Goal: Task Accomplishment & Management: Manage account settings

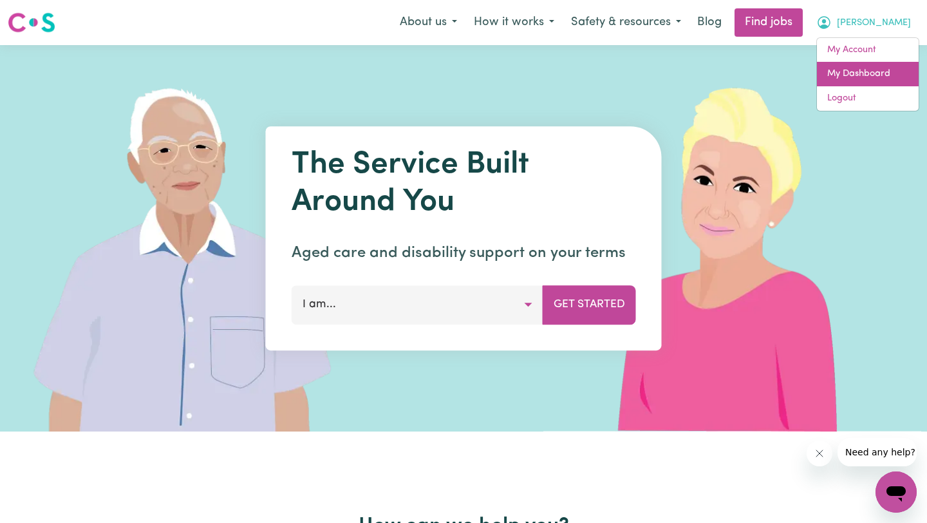
click at [864, 74] on link "My Dashboard" at bounding box center [868, 74] width 102 height 24
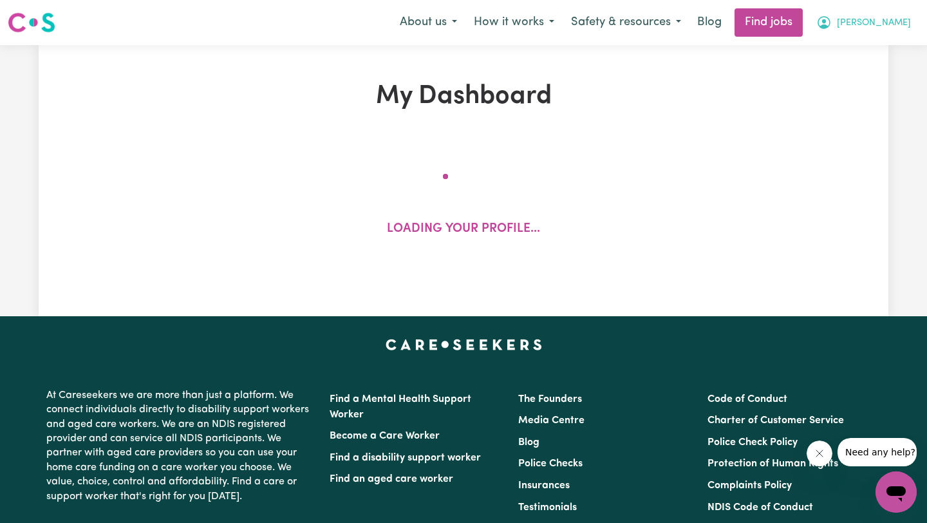
click at [867, 19] on button "[PERSON_NAME]" at bounding box center [863, 22] width 111 height 27
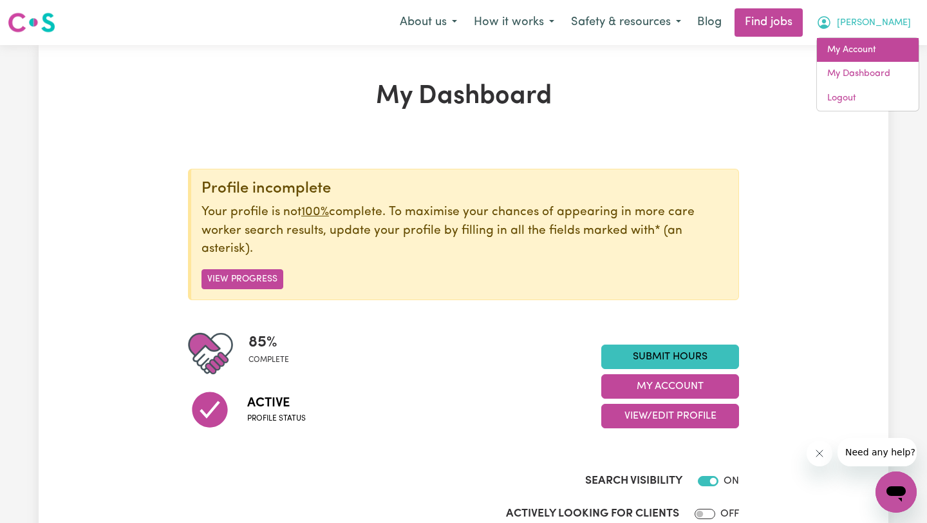
click at [846, 54] on link "My Account" at bounding box center [868, 50] width 102 height 24
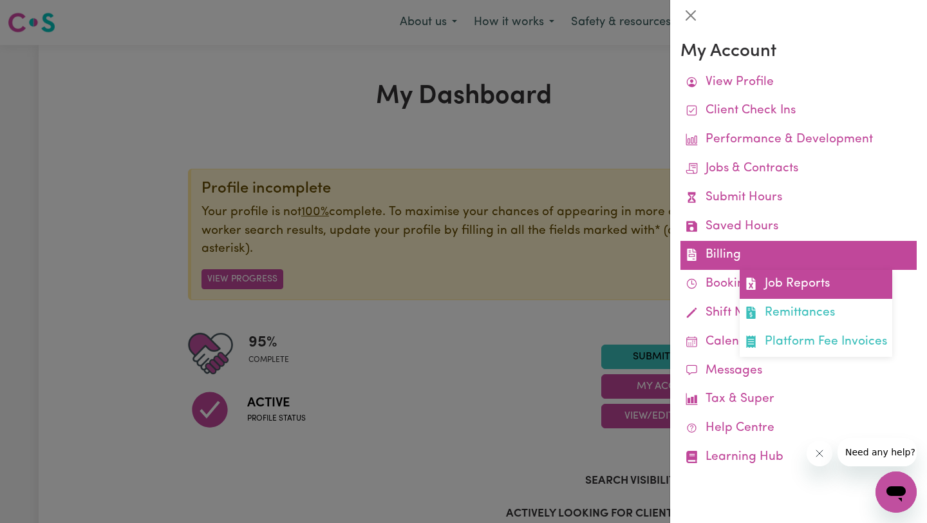
click at [761, 283] on link "Job Reports" at bounding box center [816, 284] width 153 height 29
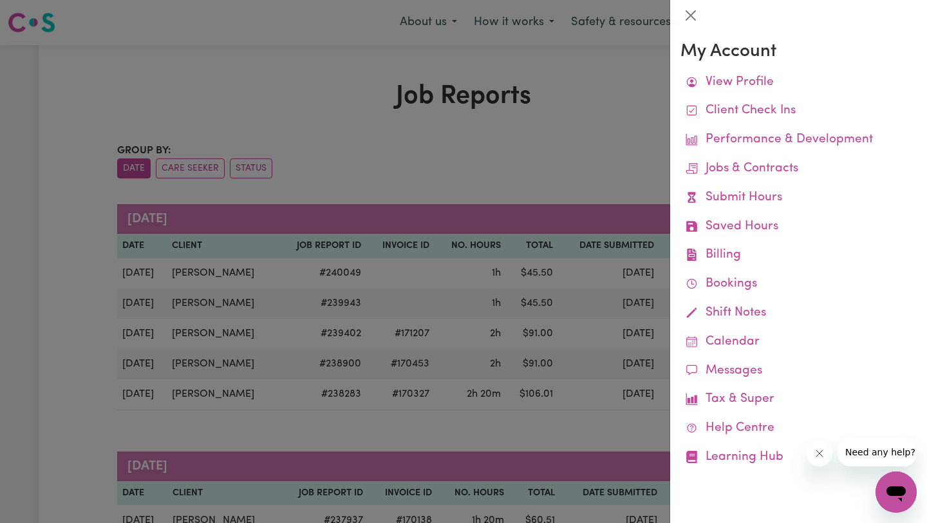
click at [455, 231] on div at bounding box center [463, 261] width 927 height 523
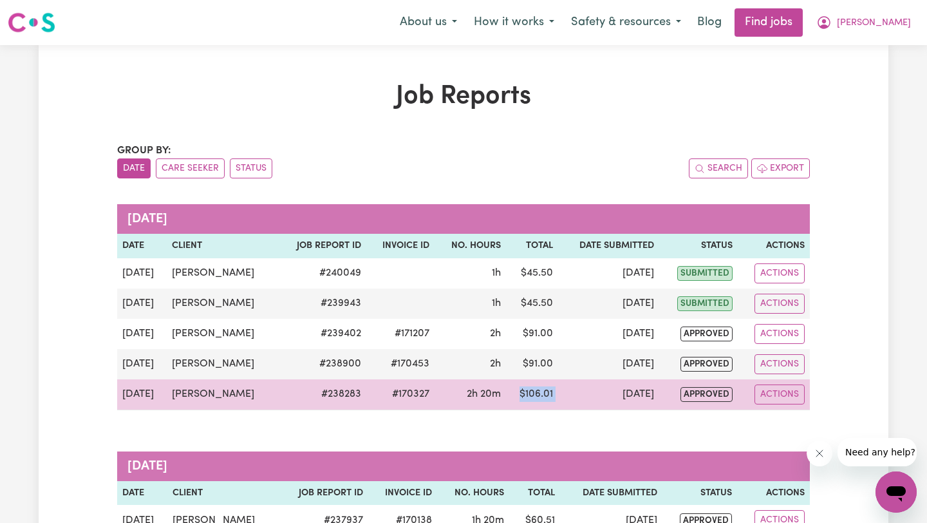
drag, startPoint x: 540, startPoint y: 388, endPoint x: 562, endPoint y: 390, distance: 21.9
click at [562, 390] on tr "[DATE] [PERSON_NAME] # 238283 #170327 2h 20m $ 106.01 [DATE] approved Actions" at bounding box center [463, 394] width 693 height 31
click at [562, 390] on td "[DATE]" at bounding box center [608, 394] width 101 height 31
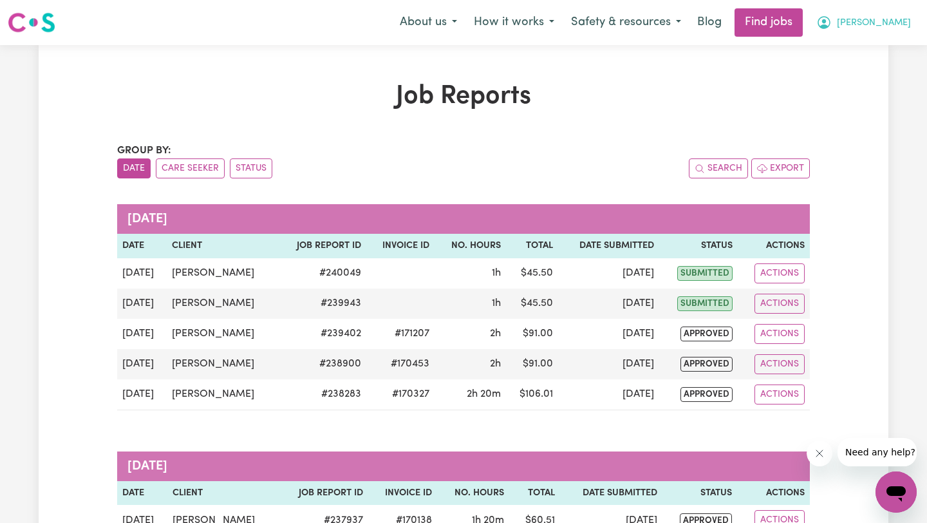
click at [890, 20] on span "[PERSON_NAME]" at bounding box center [874, 23] width 74 height 14
click at [864, 54] on link "My Account" at bounding box center [868, 50] width 102 height 24
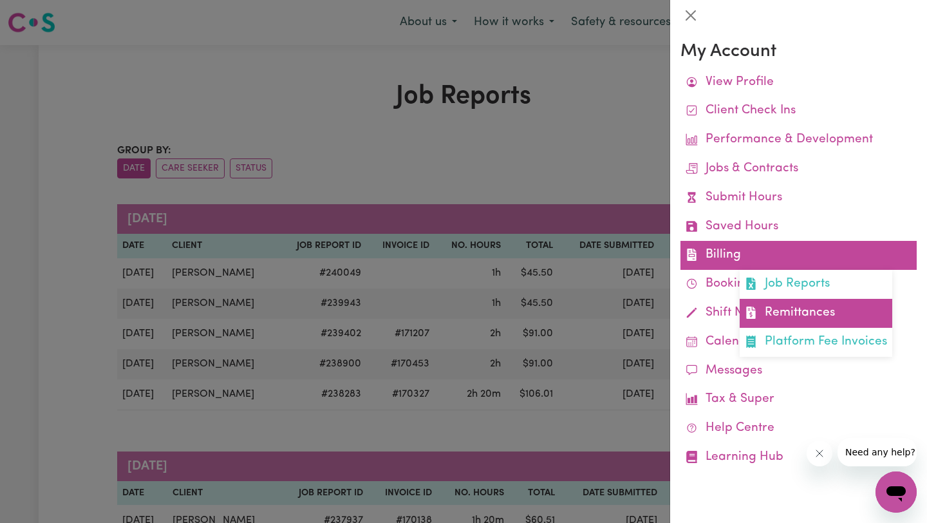
click at [764, 319] on link "Remittances" at bounding box center [816, 313] width 153 height 29
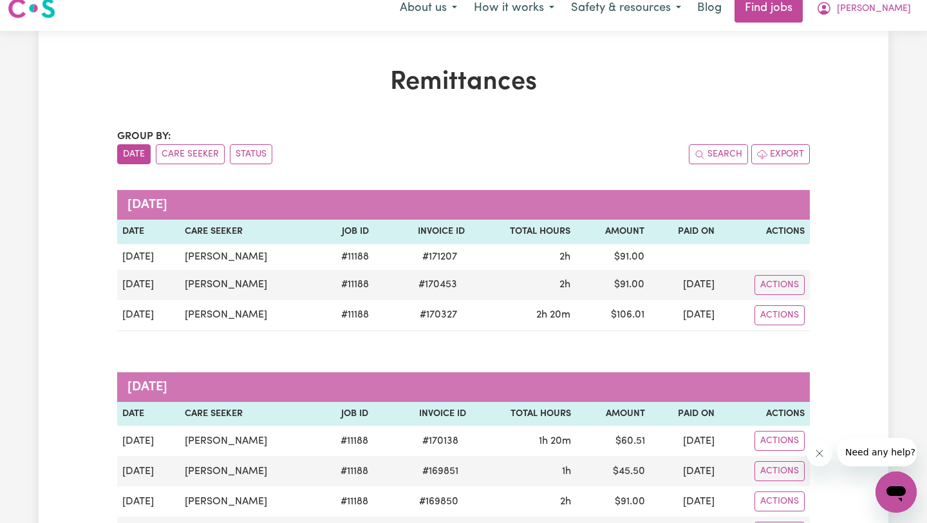
scroll to position [10, 0]
